Goal: Check status: Check status

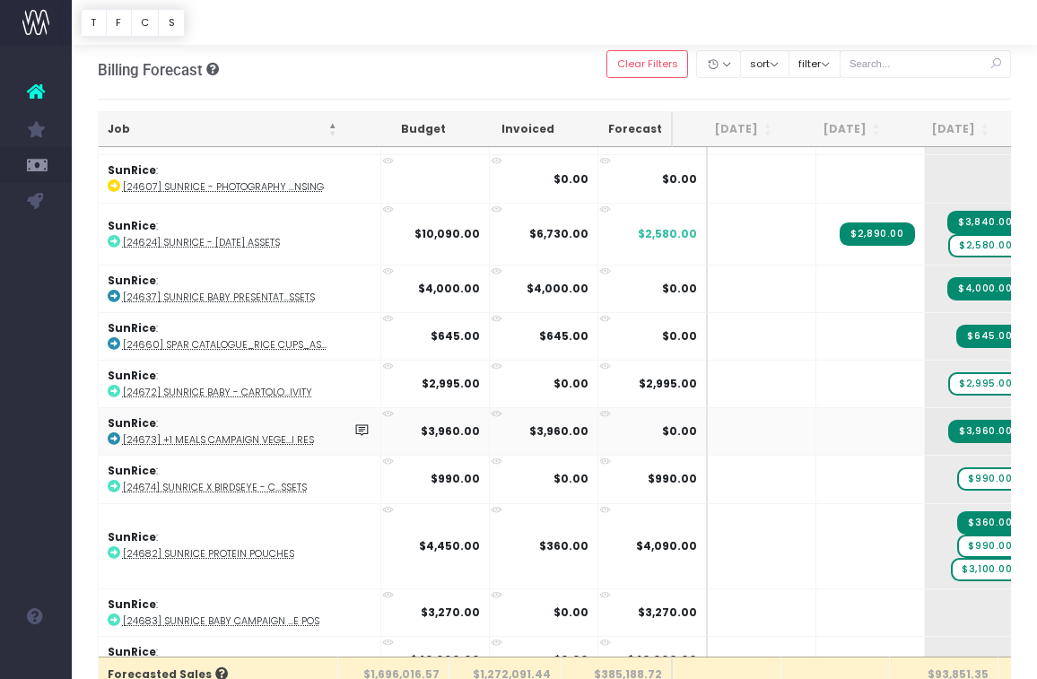
scroll to position [3989, 0]
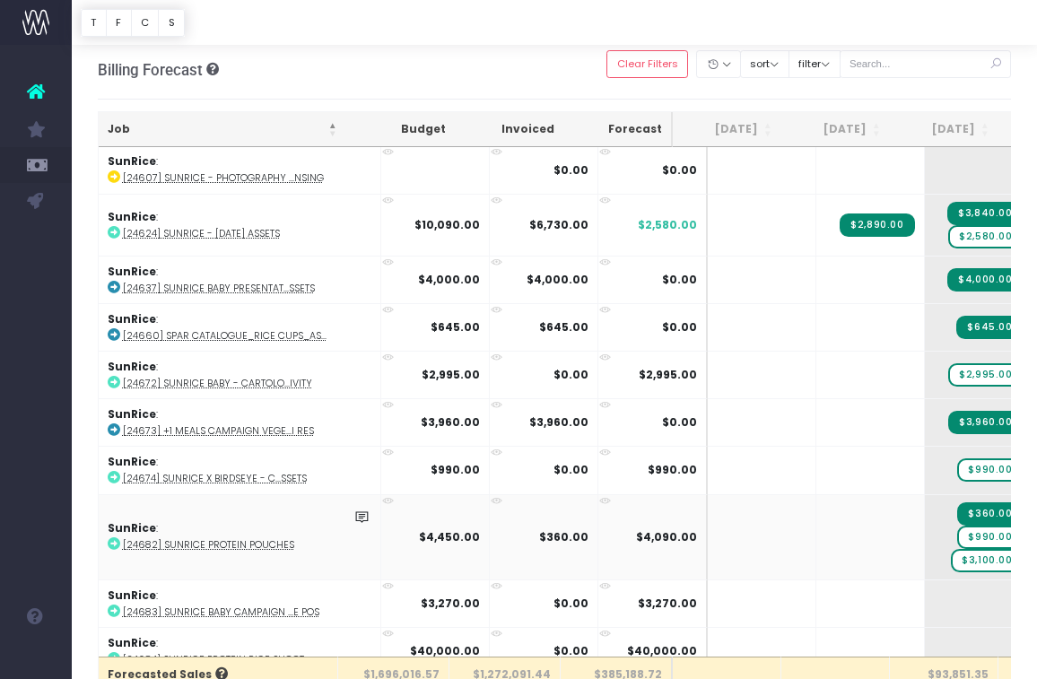
click at [270, 538] on abbr "[24682] SunRice Protein Pouches" at bounding box center [208, 544] width 171 height 13
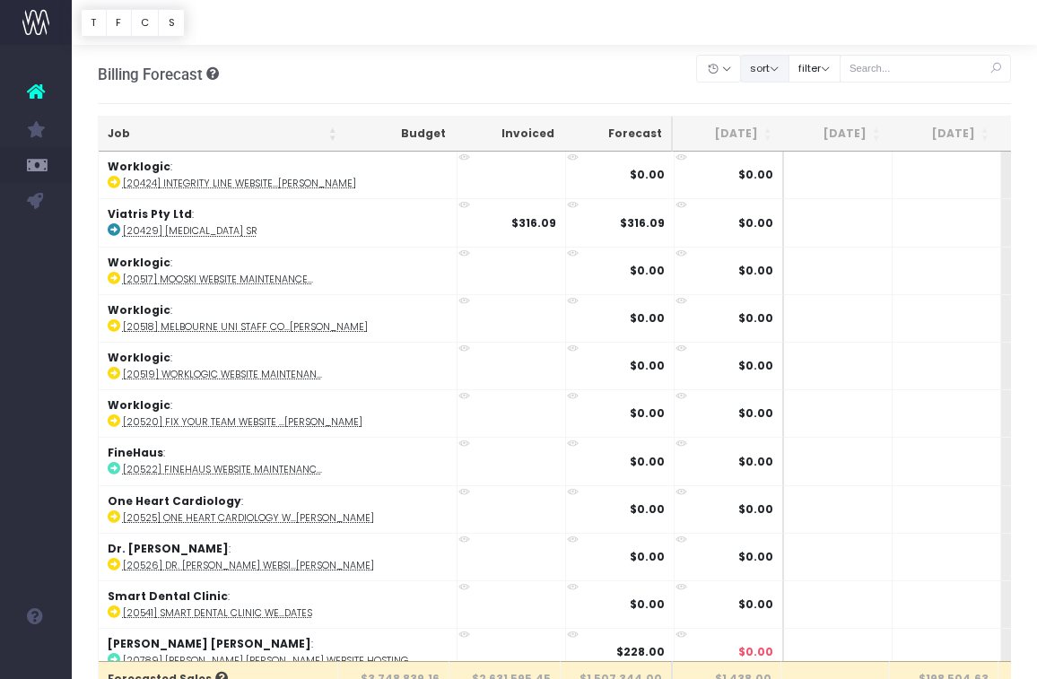
scroll to position [4, 0]
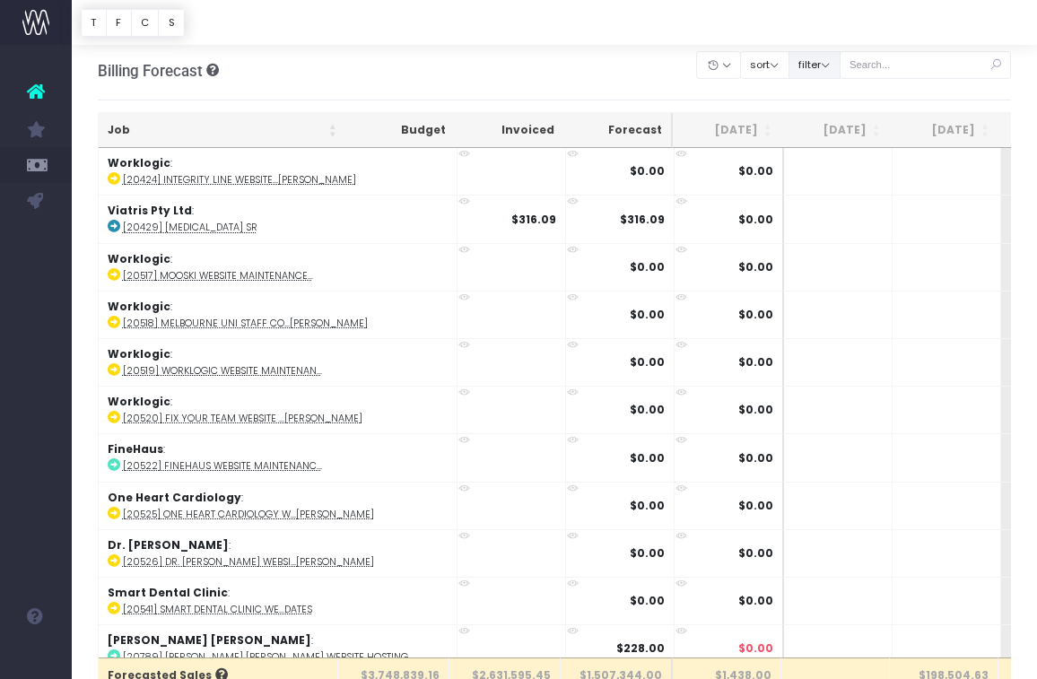
click at [841, 67] on button "filter" at bounding box center [815, 65] width 52 height 28
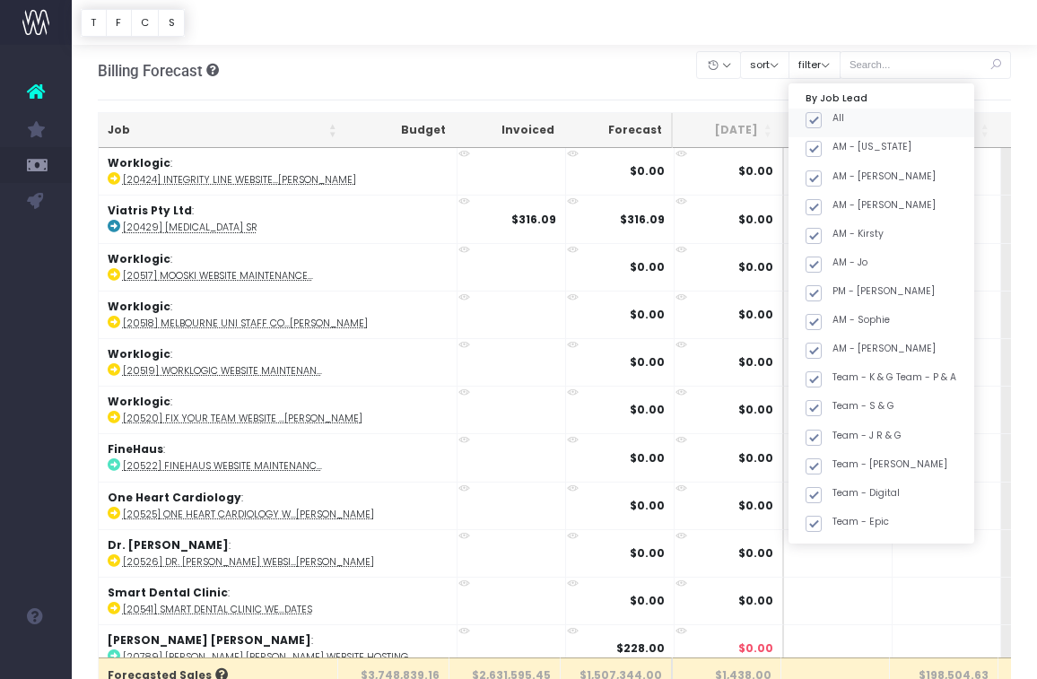
click at [822, 119] on span at bounding box center [814, 120] width 16 height 16
click at [834, 119] on input "All" at bounding box center [839, 117] width 12 height 12
checkbox input "false"
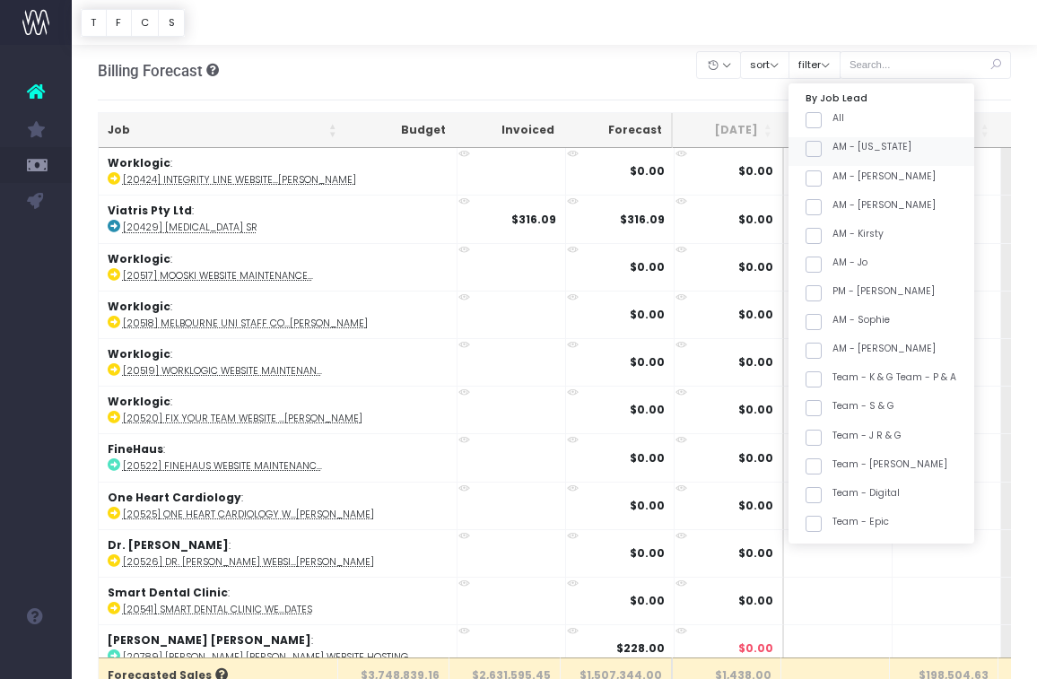
checkbox input "false"
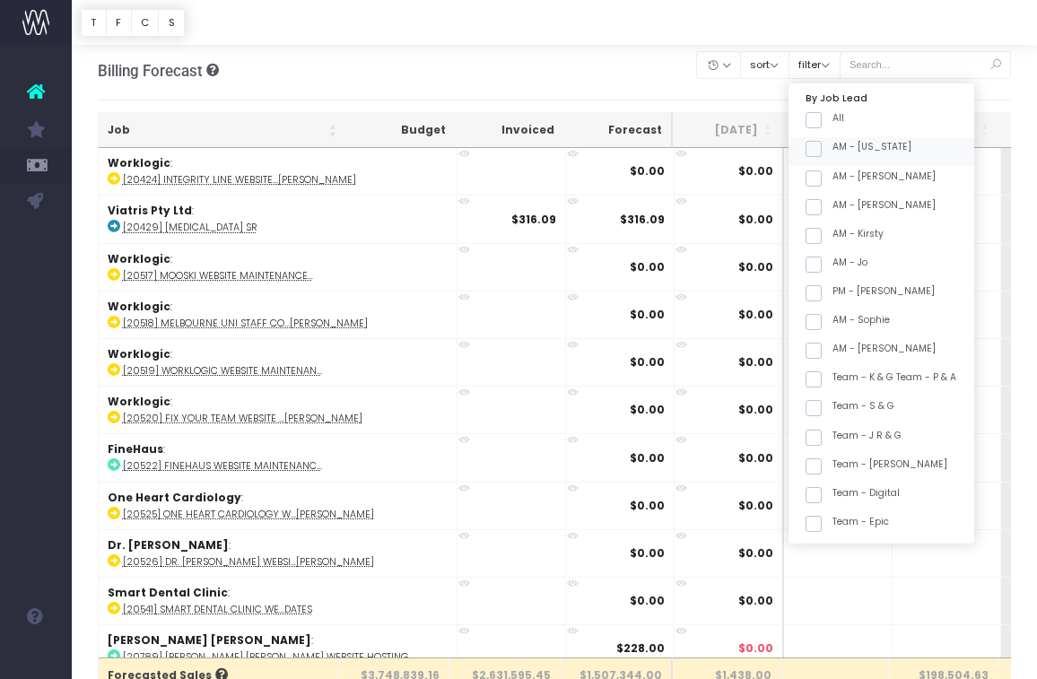
checkbox input "false"
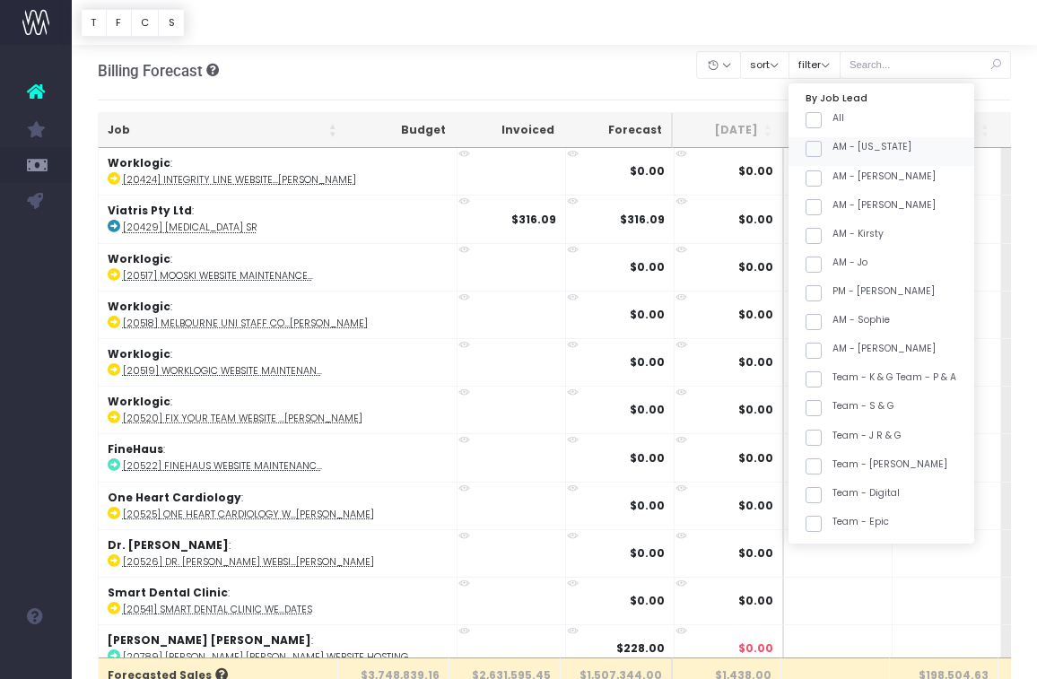
checkbox input "false"
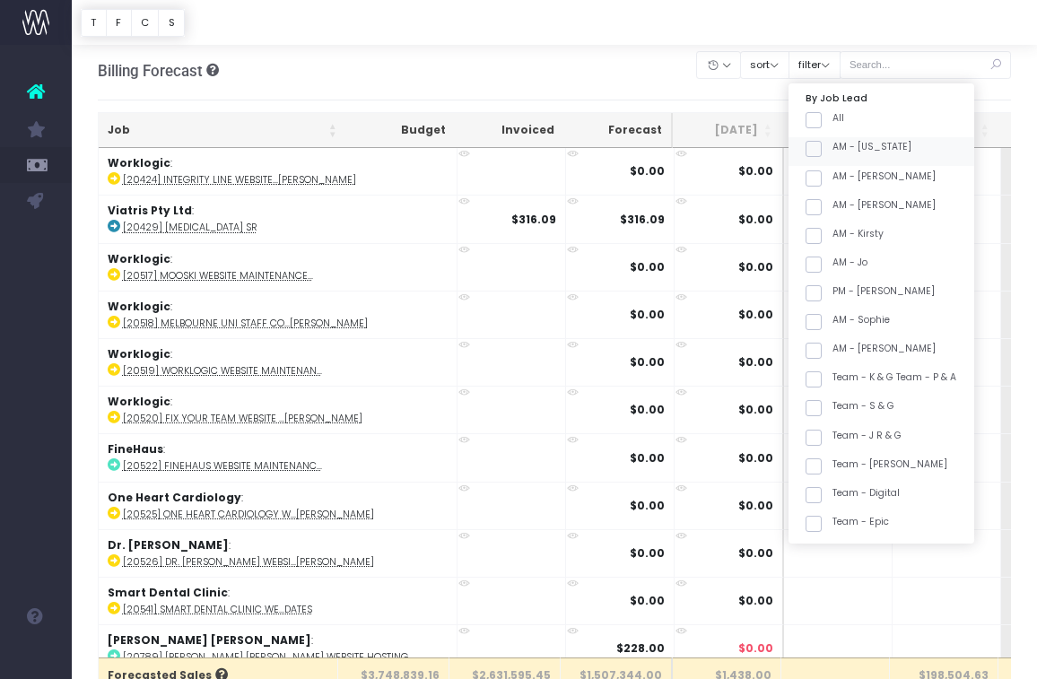
checkbox input "false"
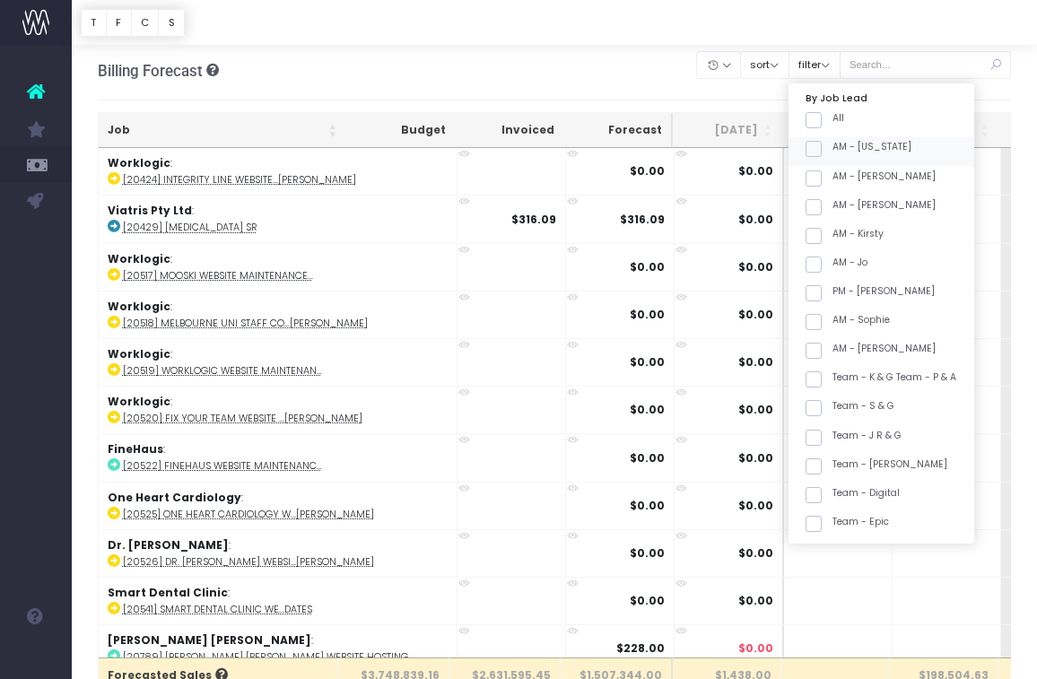
checkbox input "false"
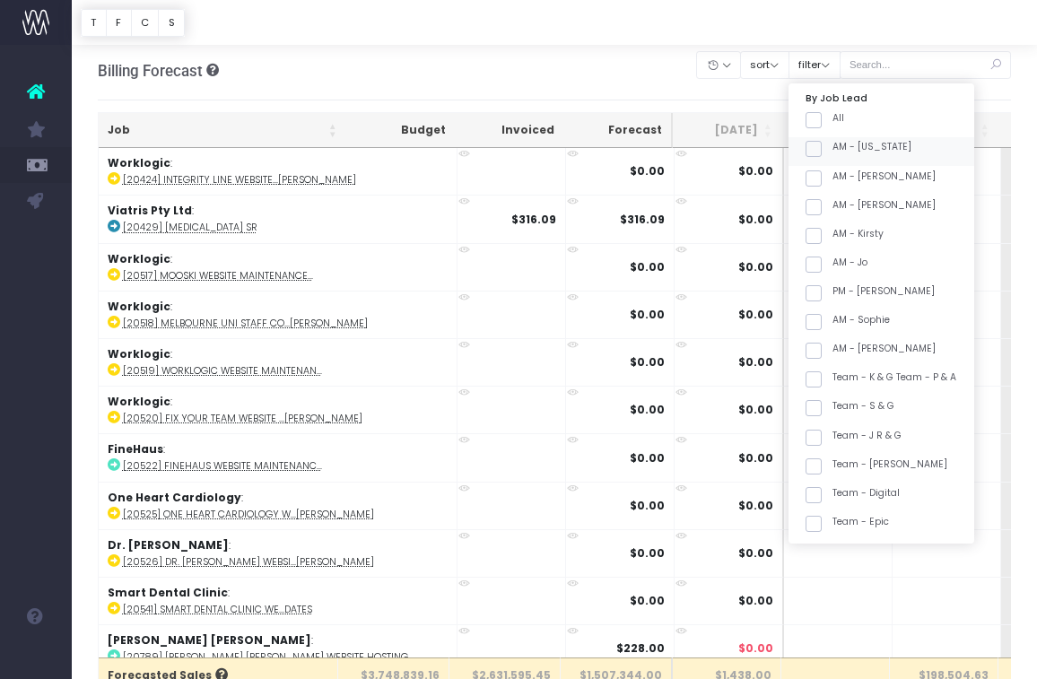
checkbox input "false"
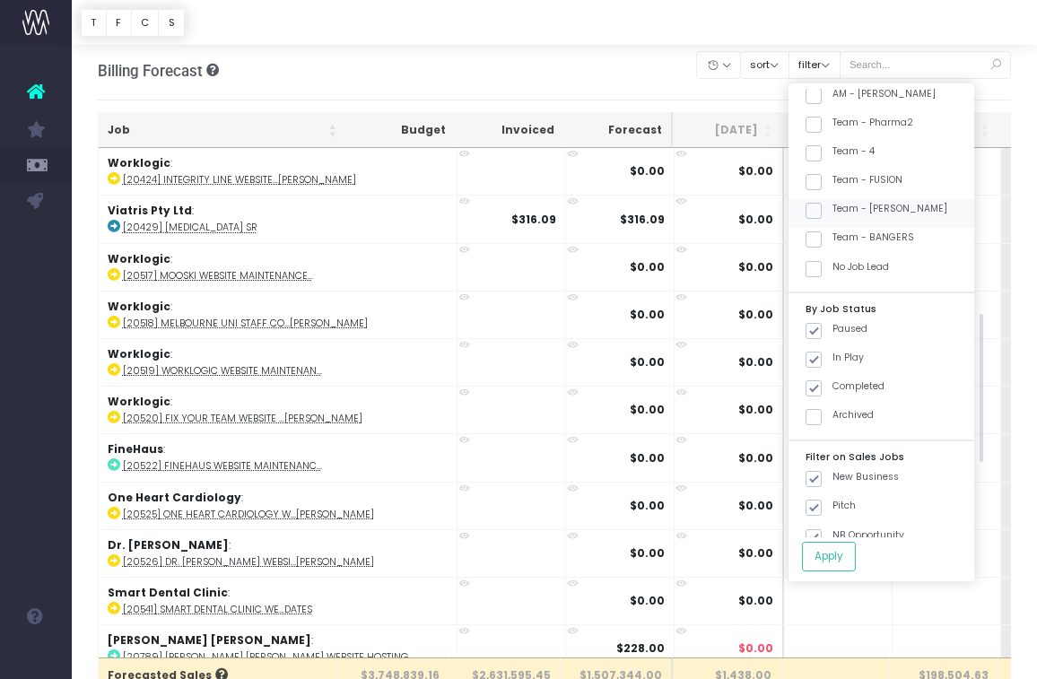
scroll to position [686, 0]
click at [899, 208] on label "Team - [PERSON_NAME]" at bounding box center [877, 210] width 142 height 14
click at [844, 208] on input "Team - [PERSON_NAME]" at bounding box center [839, 209] width 12 height 12
checkbox input "true"
click at [856, 552] on button "Apply" at bounding box center [829, 557] width 54 height 30
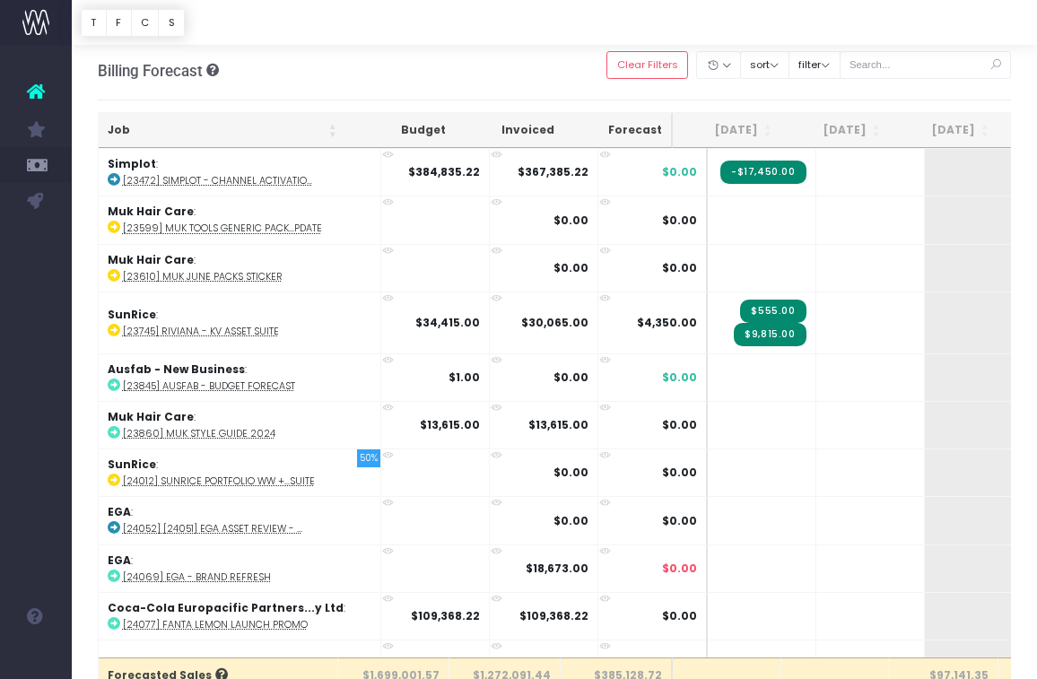
click at [227, 131] on th "Job" at bounding box center [223, 130] width 248 height 35
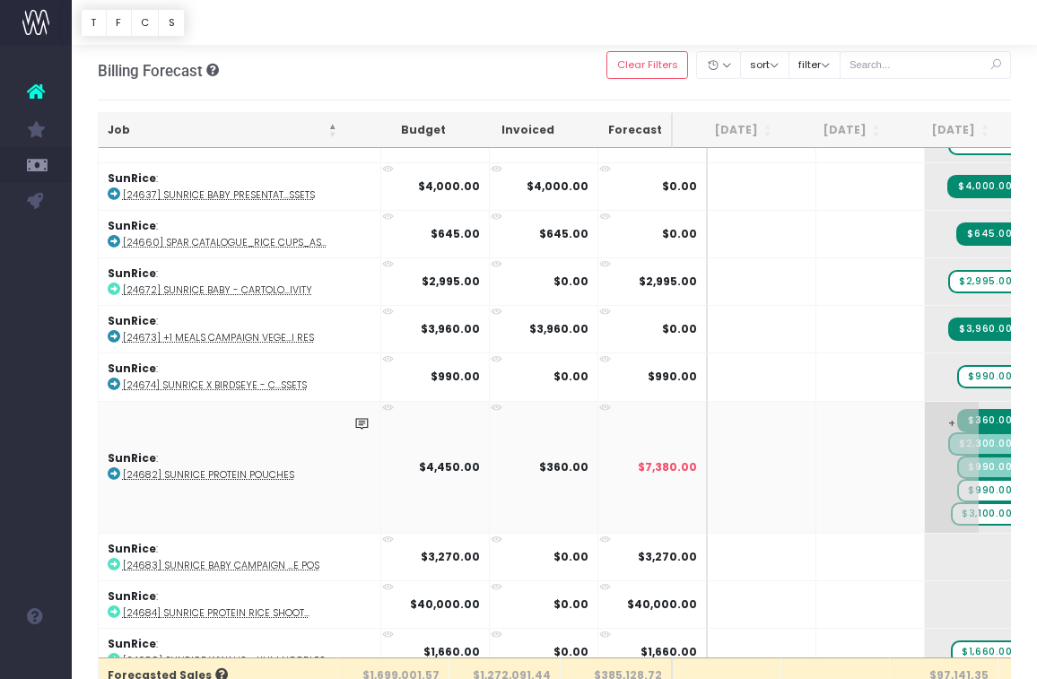
scroll to position [4093, 0]
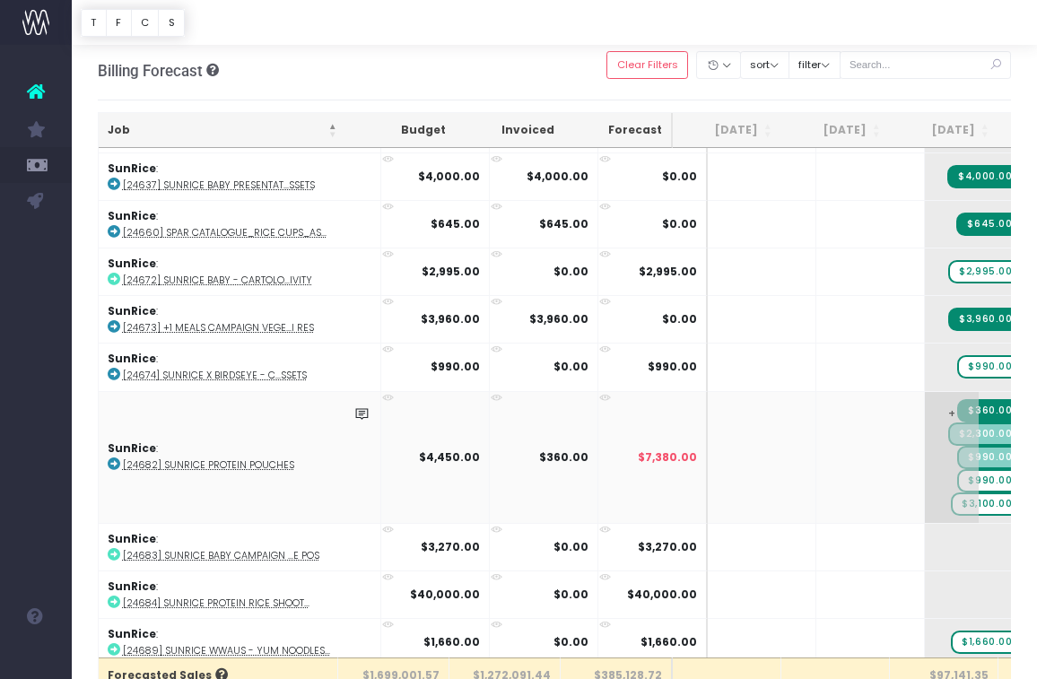
click at [957, 469] on span "$990.00" at bounding box center [989, 480] width 65 height 23
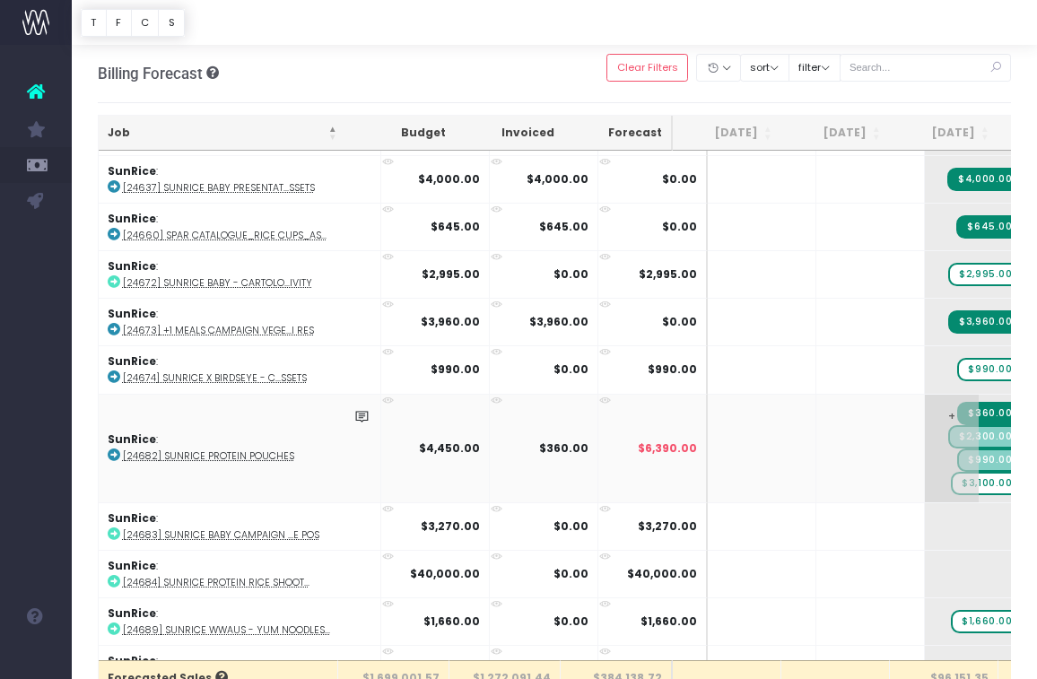
scroll to position [0, 0]
click at [953, 479] on span "$3,100.00" at bounding box center [987, 484] width 72 height 23
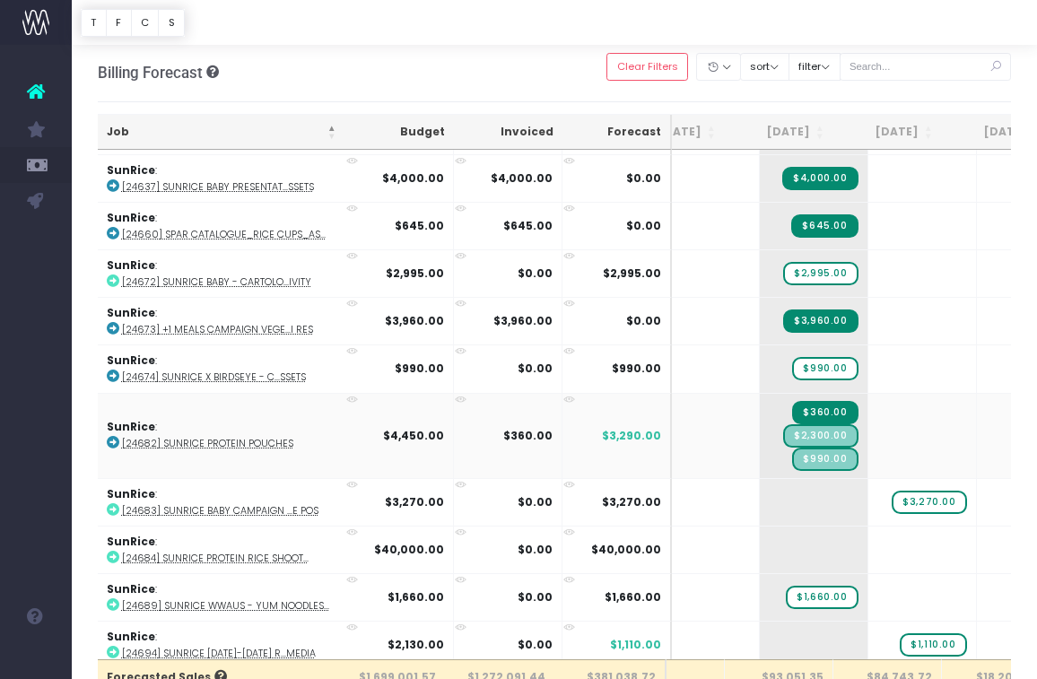
scroll to position [4093, 0]
